Goal: Task Accomplishment & Management: Use online tool/utility

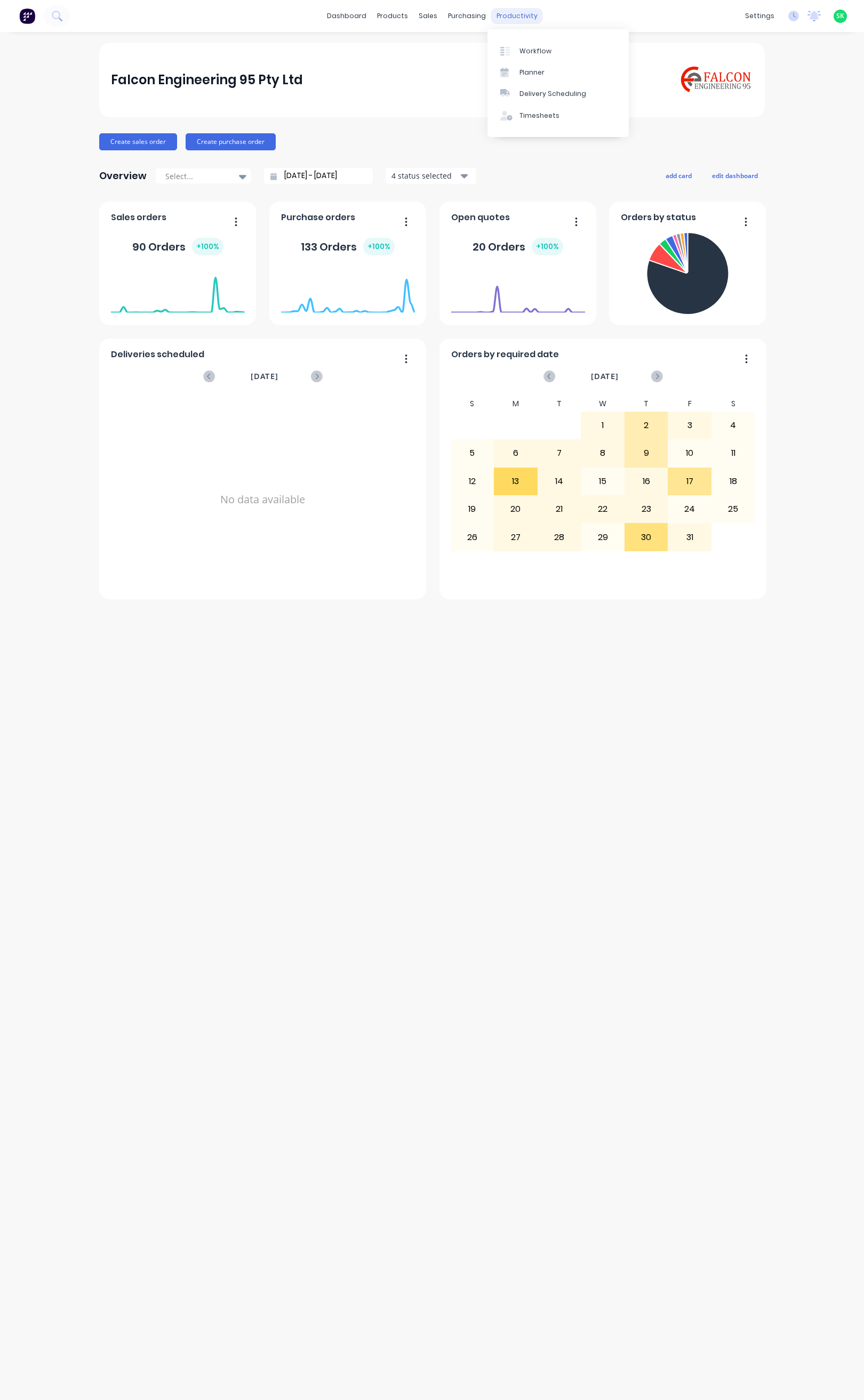
click at [504, 17] on div "productivity" at bounding box center [517, 16] width 52 height 16
click at [548, 114] on div "Timesheets" at bounding box center [539, 116] width 40 height 10
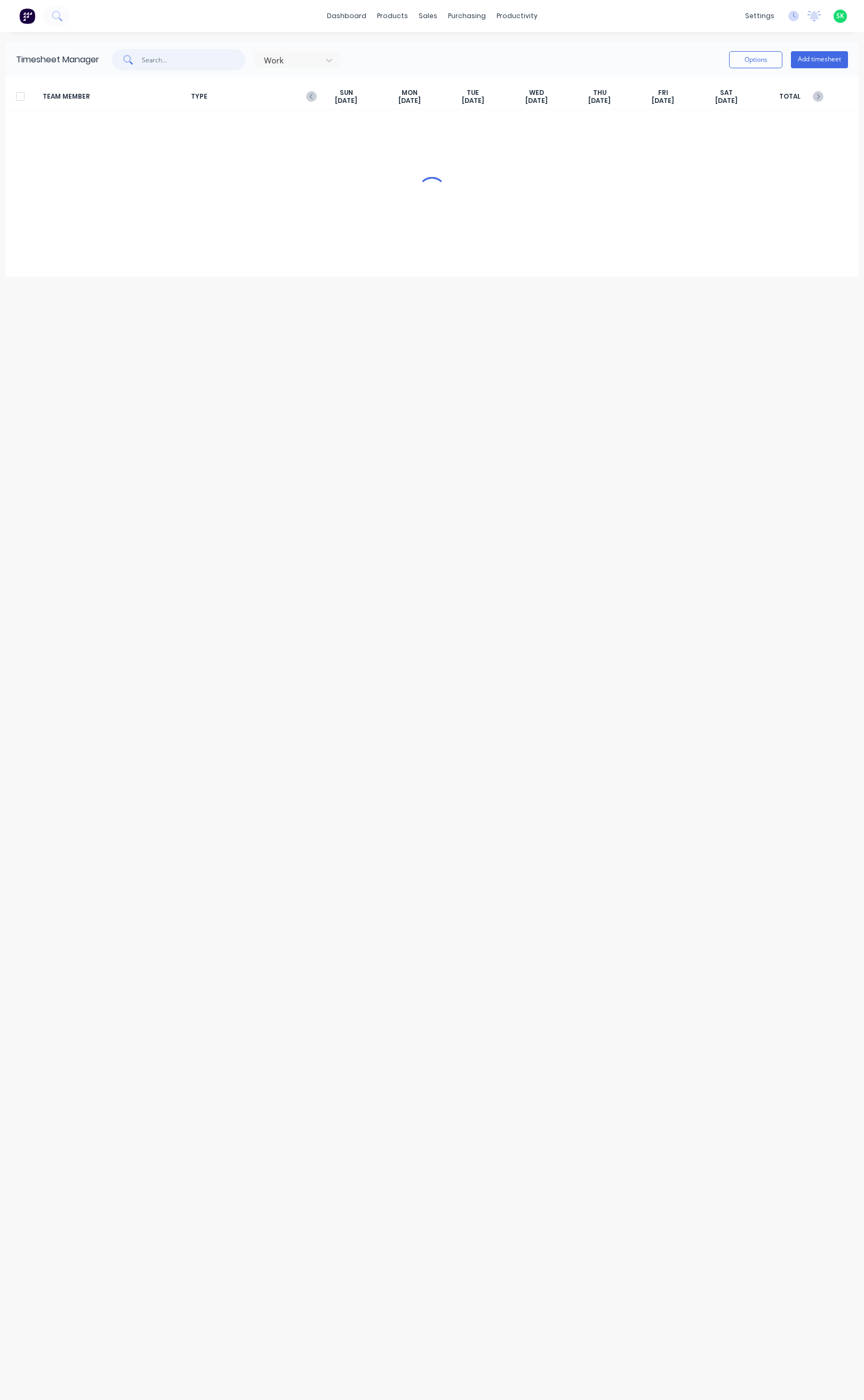
click at [157, 62] on input "text" at bounding box center [194, 60] width 104 height 21
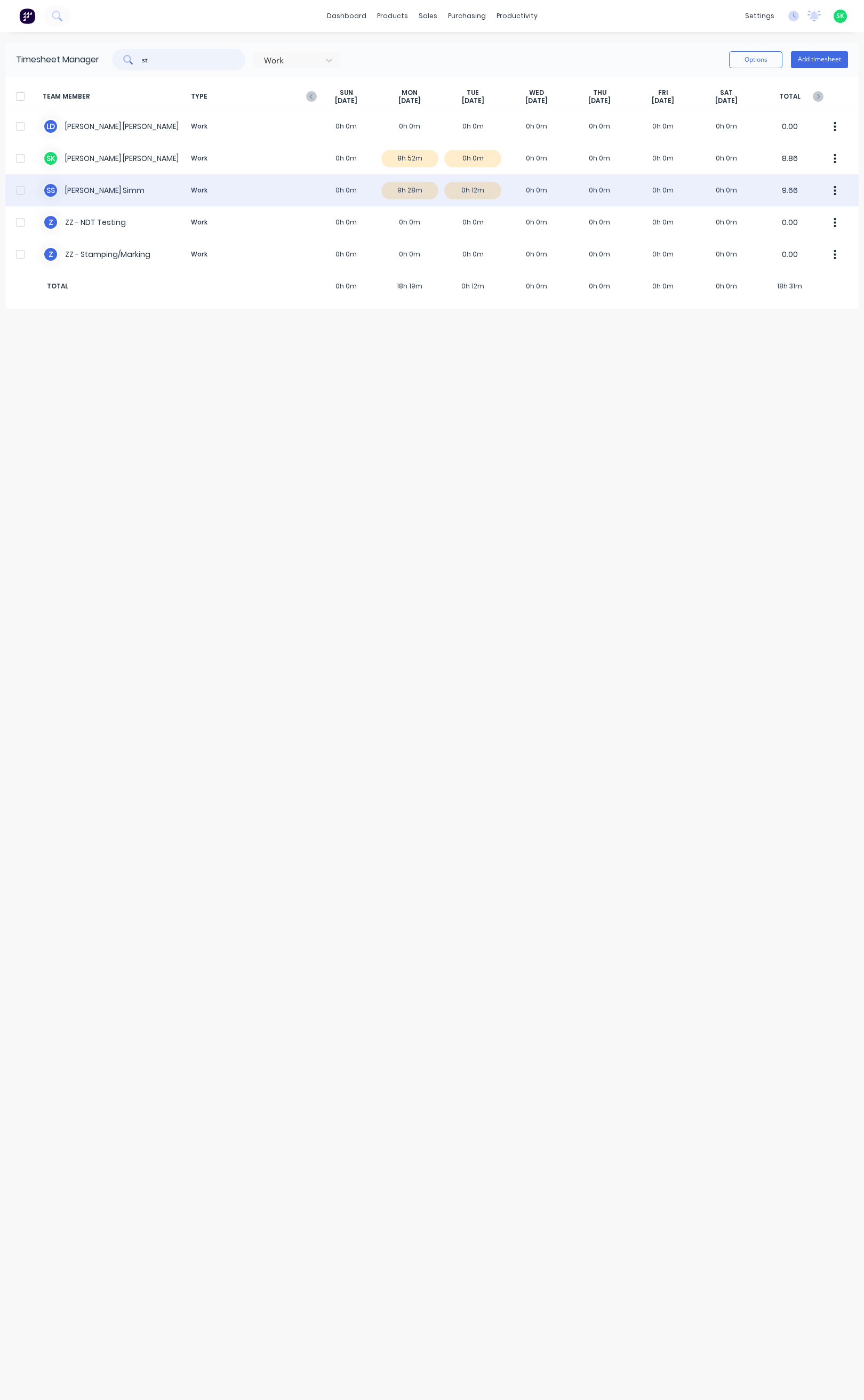
type input "st"
click at [101, 189] on div "S S [PERSON_NAME] Work 0h 0m 9h 28m 0h 12m 0h 0m 0h 0m 0h 0m 0h 0m 9.66" at bounding box center [432, 191] width 853 height 32
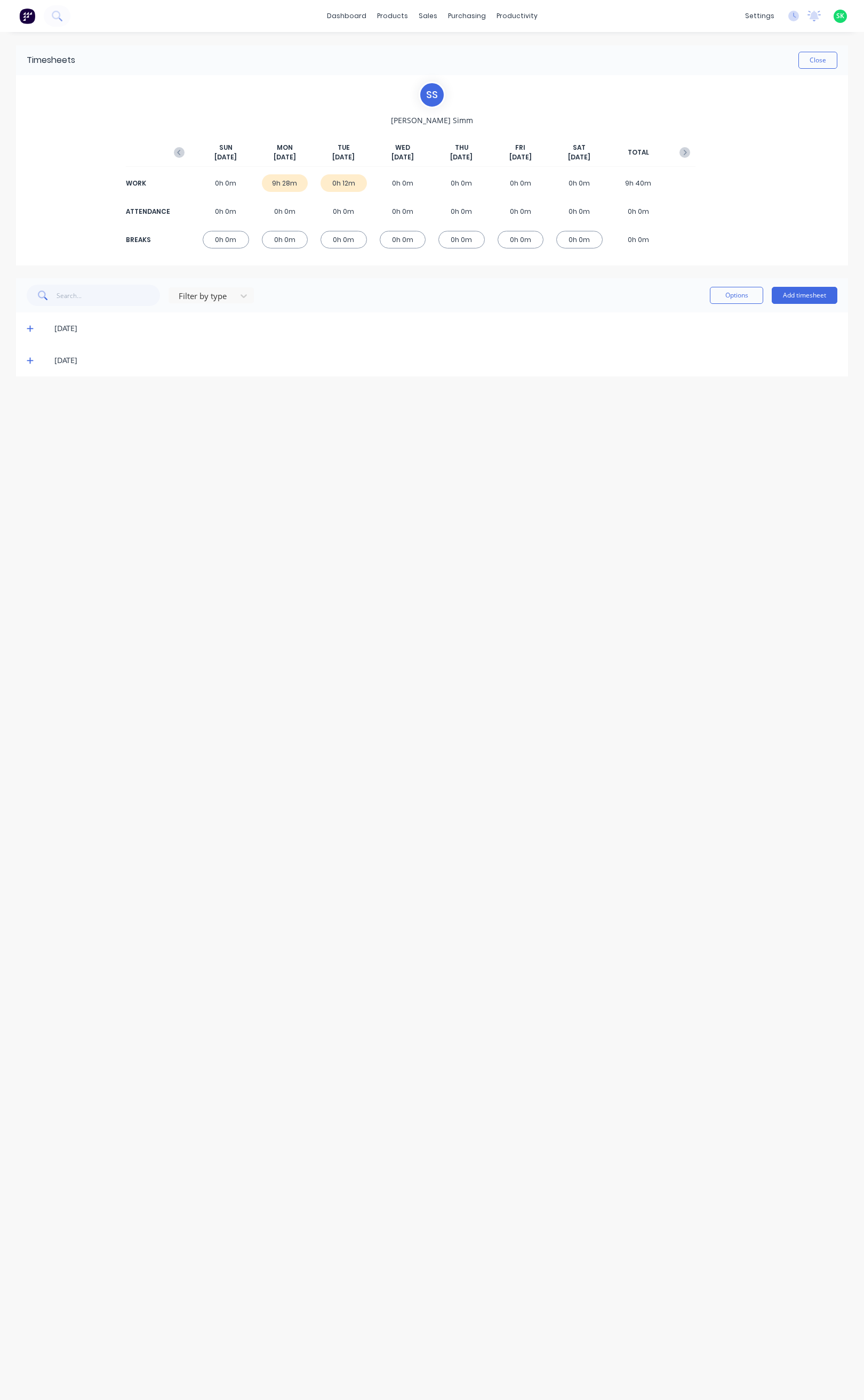
click at [27, 359] on icon at bounding box center [30, 360] width 7 height 7
